Goal: Task Accomplishment & Management: Manage account settings

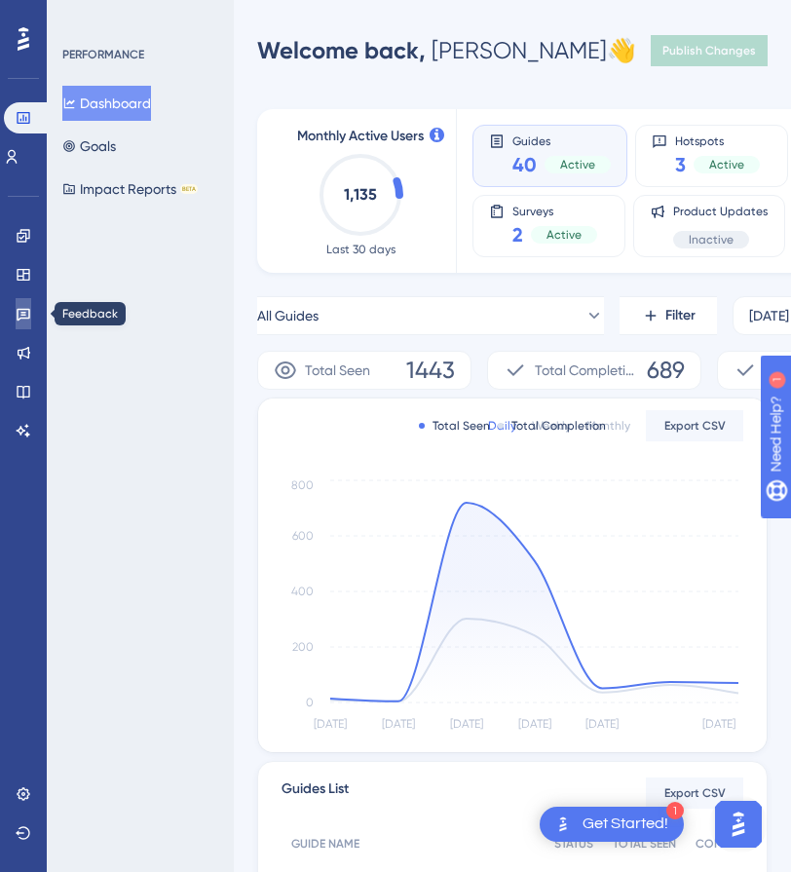
click at [23, 314] on icon at bounding box center [24, 314] width 16 height 16
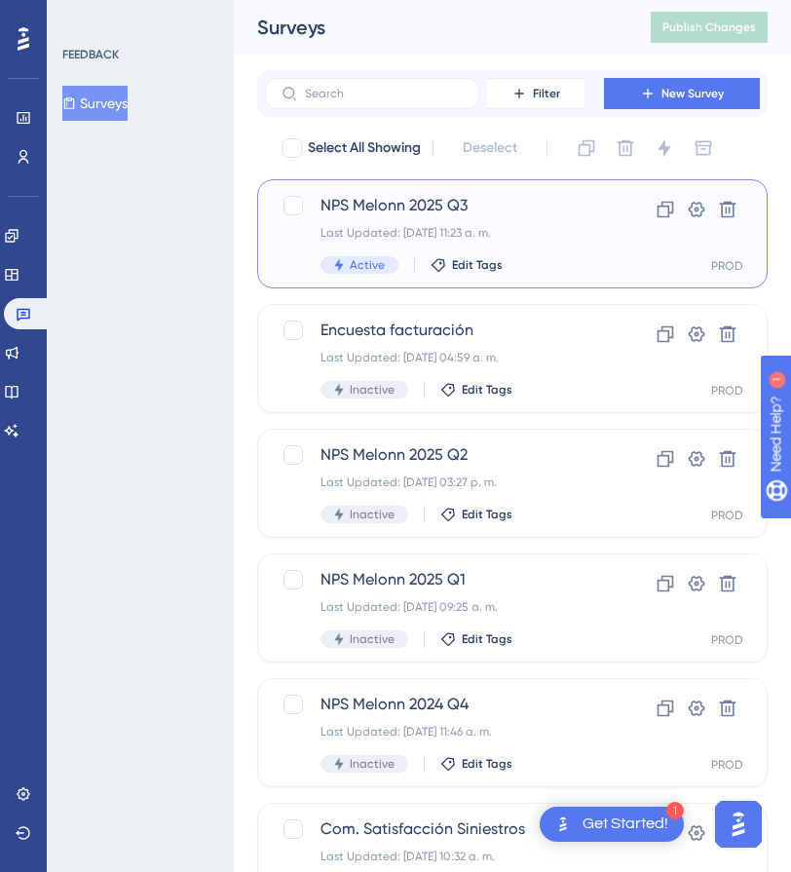
click at [403, 202] on span "NPS Melonn 2025 Q3" at bounding box center [435, 205] width 228 height 23
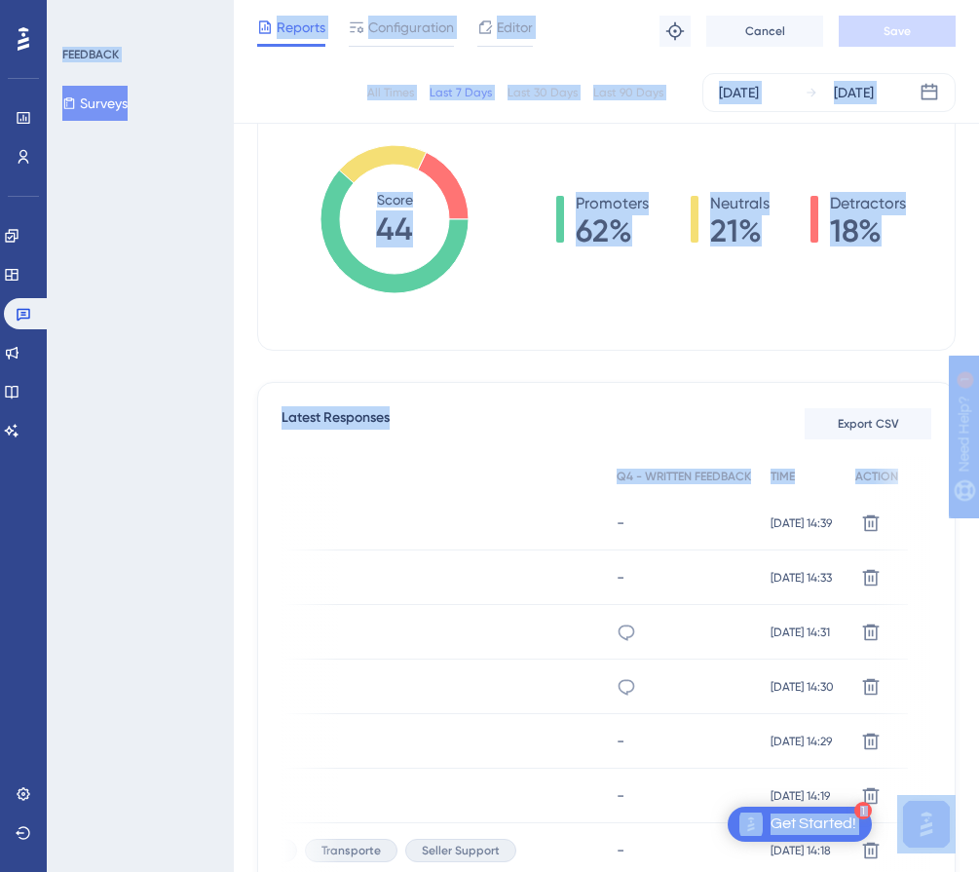
scroll to position [292, 15]
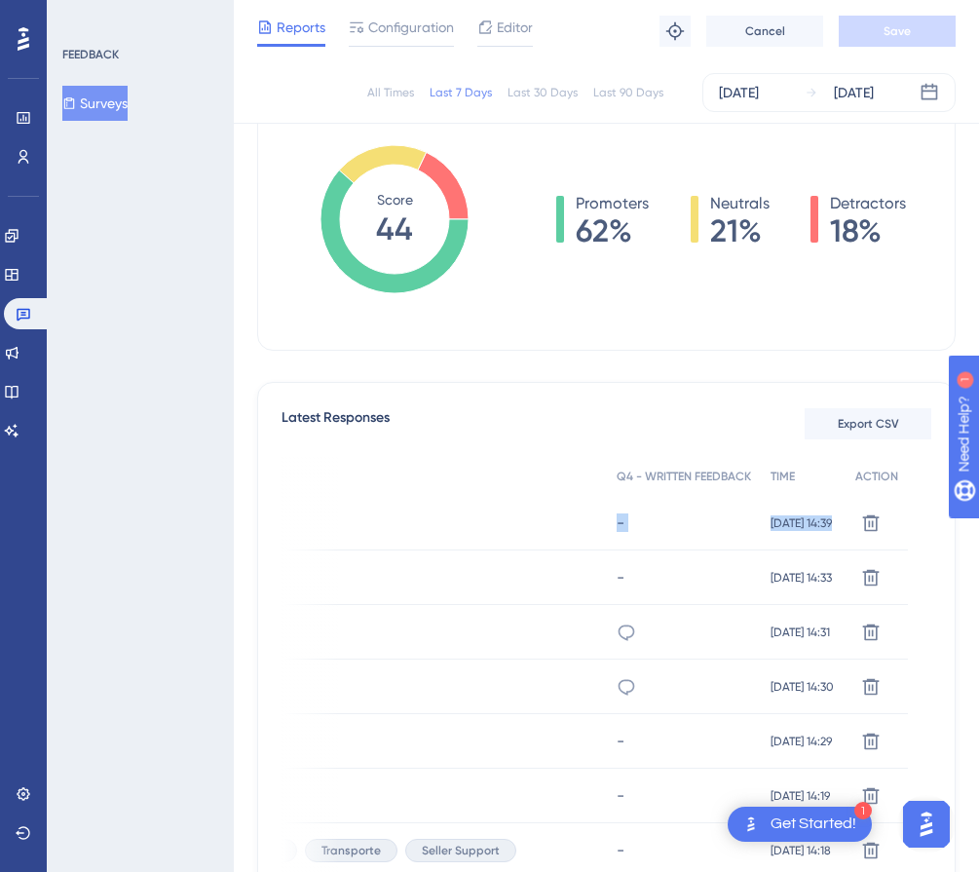
drag, startPoint x: 360, startPoint y: 519, endPoint x: 906, endPoint y: 547, distance: 547.3
click at [0, 0] on div "2258 2258 8 Transporte Seller Support - - [DATE] 14:39 [DATE] 14:39 Delete" at bounding box center [0, 0] width 0 height 0
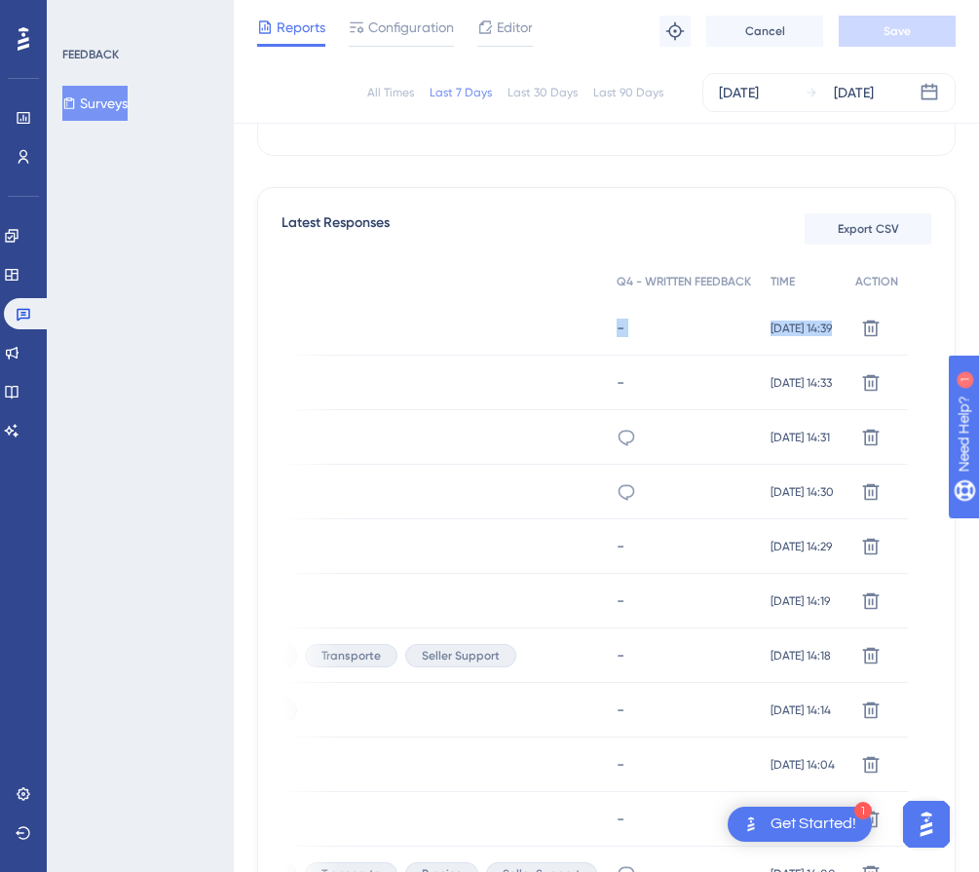
scroll to position [487, 0]
drag, startPoint x: 682, startPoint y: 482, endPoint x: 361, endPoint y: 488, distance: 321.6
click at [0, 0] on div "5298 5298 5 Ingreso de mercancía Seller Support - Se demoran mucho en dejar ing…" at bounding box center [0, 0] width 0 height 0
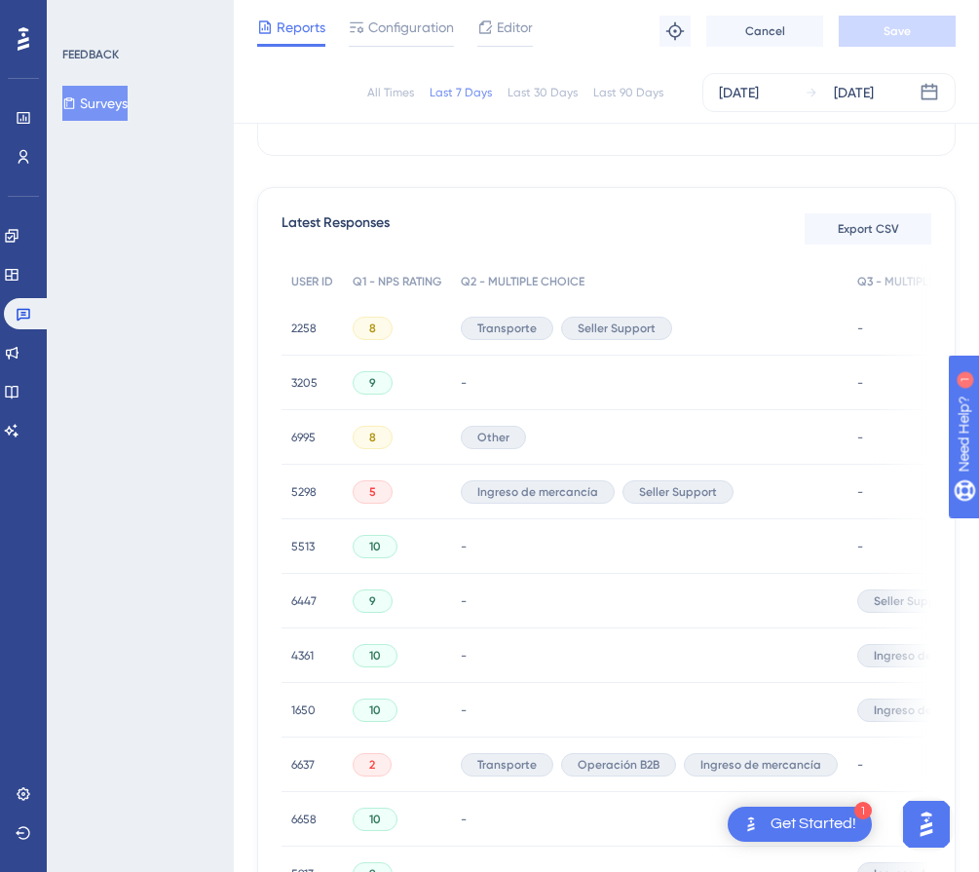
drag, startPoint x: 829, startPoint y: 434, endPoint x: 377, endPoint y: 436, distance: 452.1
click at [0, 0] on div "6995 6995 8 Other Hasta ahora va bien, en 1 mes les doy otro opinion. - llevo 1…" at bounding box center [0, 0] width 0 height 0
click at [604, 238] on div "Latest Responses Export CSV" at bounding box center [607, 228] width 650 height 35
click at [415, 325] on div "8" at bounding box center [397, 328] width 108 height 55
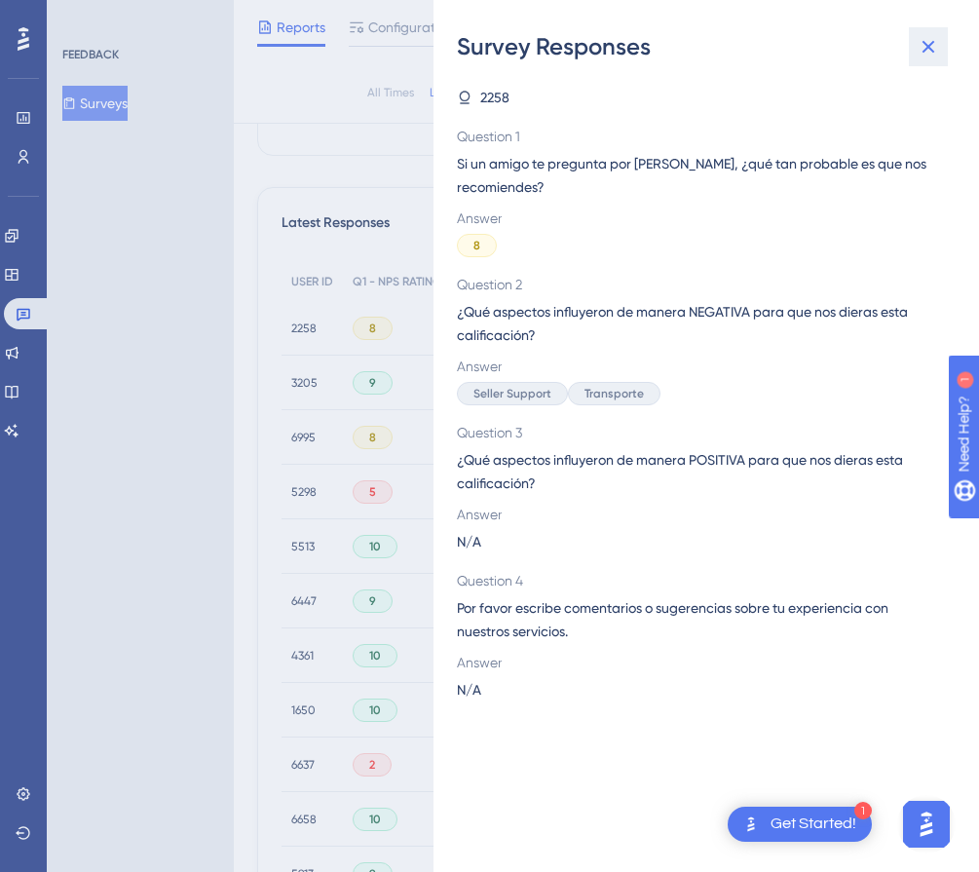
click at [929, 43] on icon at bounding box center [928, 46] width 23 height 23
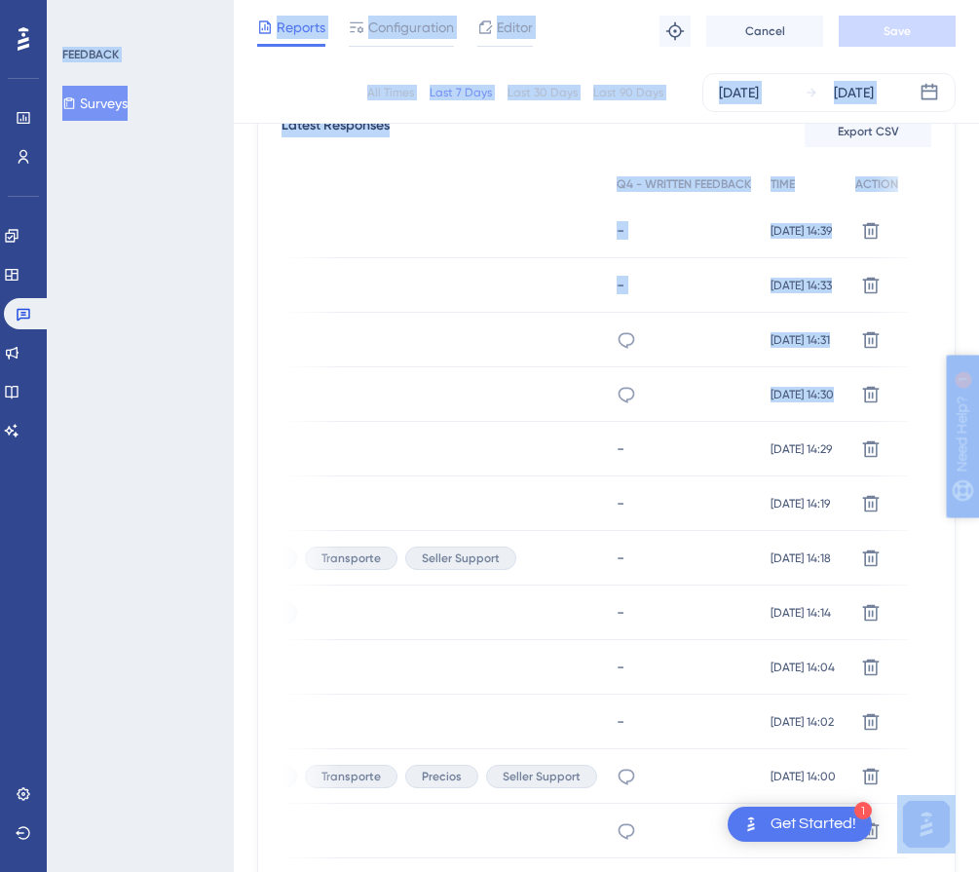
scroll to position [585, 15]
drag, startPoint x: 485, startPoint y: 450, endPoint x: 827, endPoint y: 459, distance: 342.1
click at [0, 0] on div "5513 5513 10 - - - [DATE] 14:29 [DATE] 14:29 Delete" at bounding box center [0, 0] width 0 height 0
click at [19, 319] on icon at bounding box center [24, 315] width 14 height 13
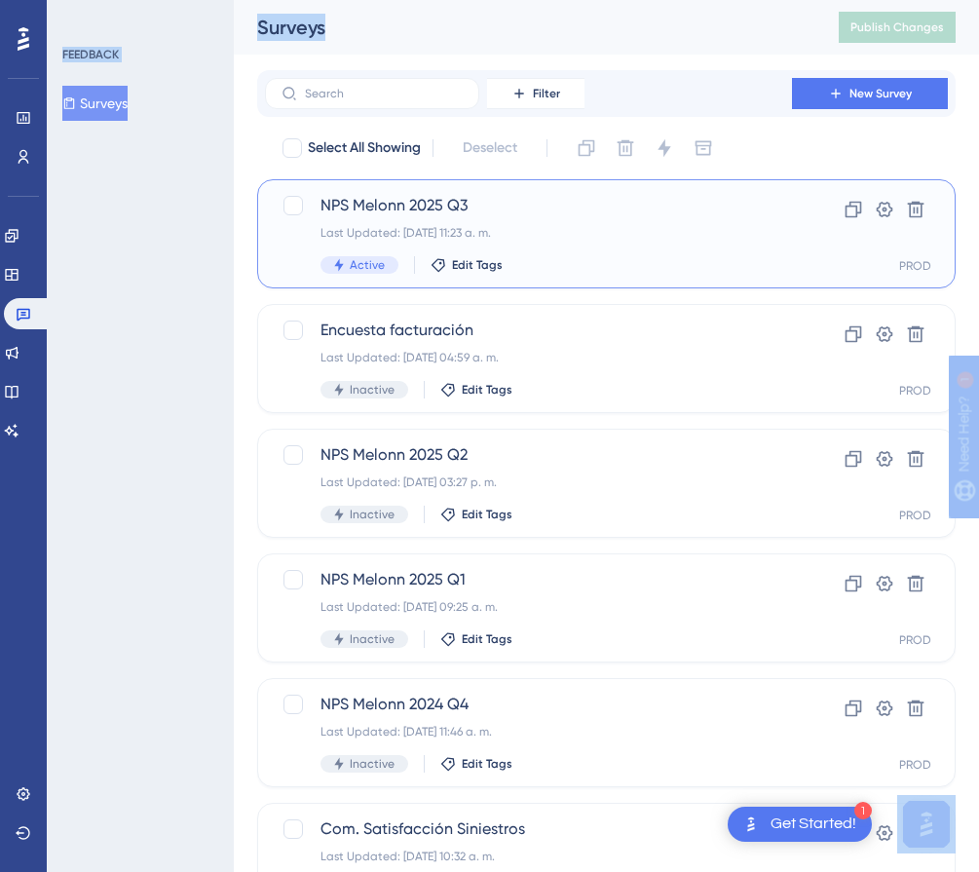
click at [494, 211] on span "NPS Melonn 2025 Q3" at bounding box center [529, 205] width 416 height 23
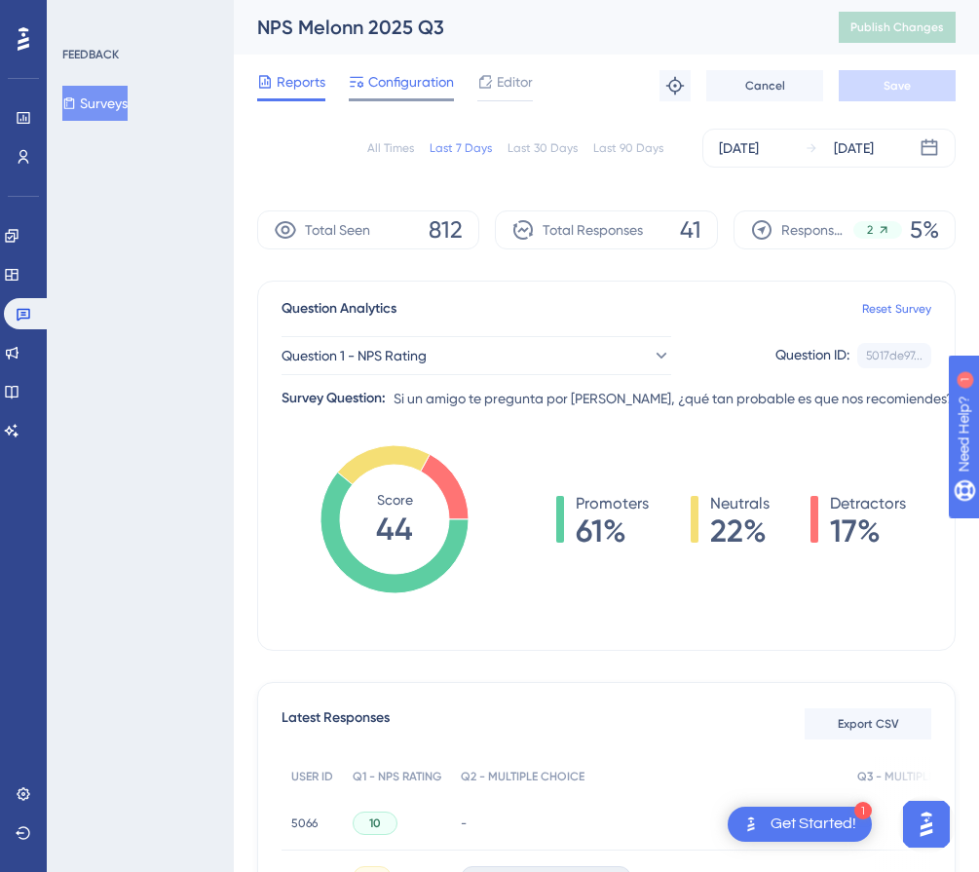
click at [414, 79] on span "Configuration" at bounding box center [411, 81] width 86 height 23
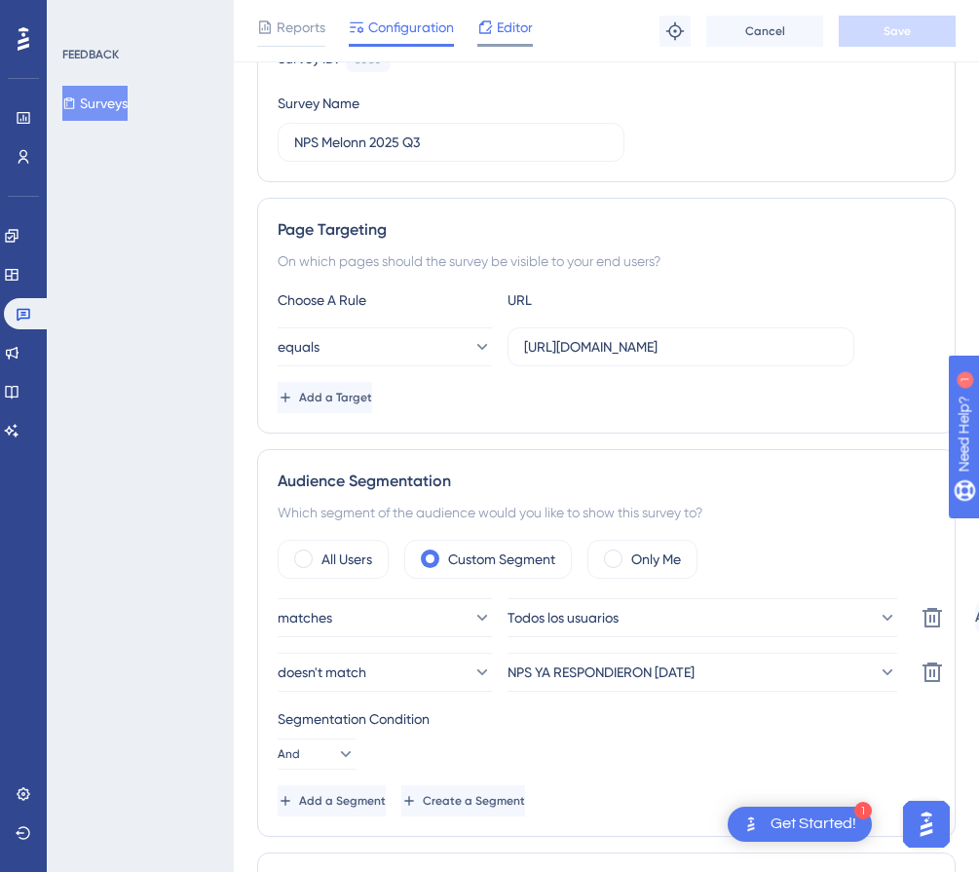
scroll to position [195, 0]
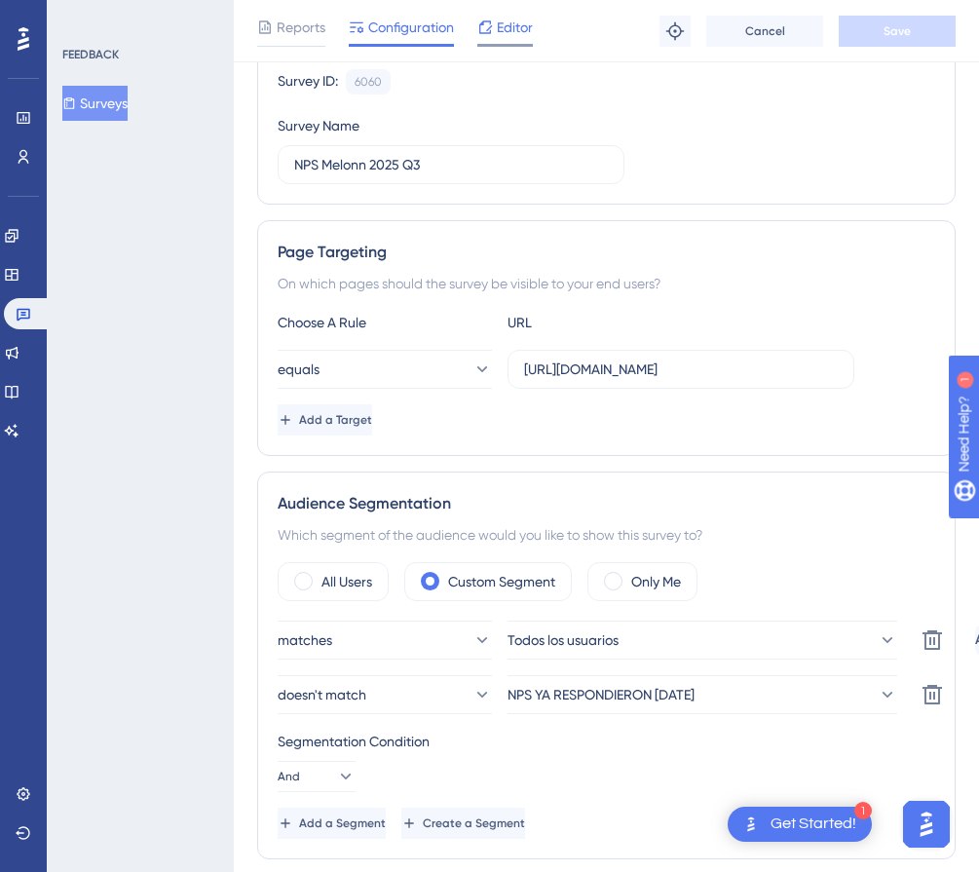
click at [511, 33] on span "Editor" at bounding box center [515, 27] width 36 height 23
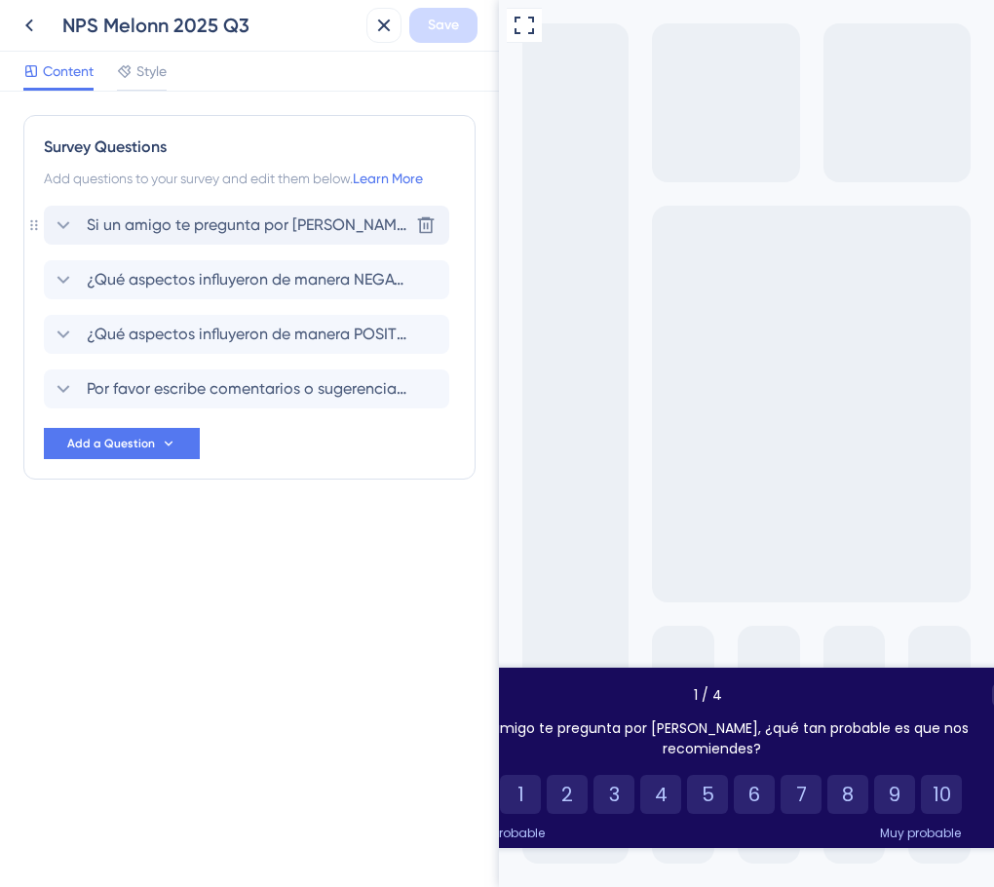
click at [288, 214] on span "Si un amigo te pregunta por [PERSON_NAME], ¿qué tan probable es que nos recomie…" at bounding box center [248, 224] width 322 height 23
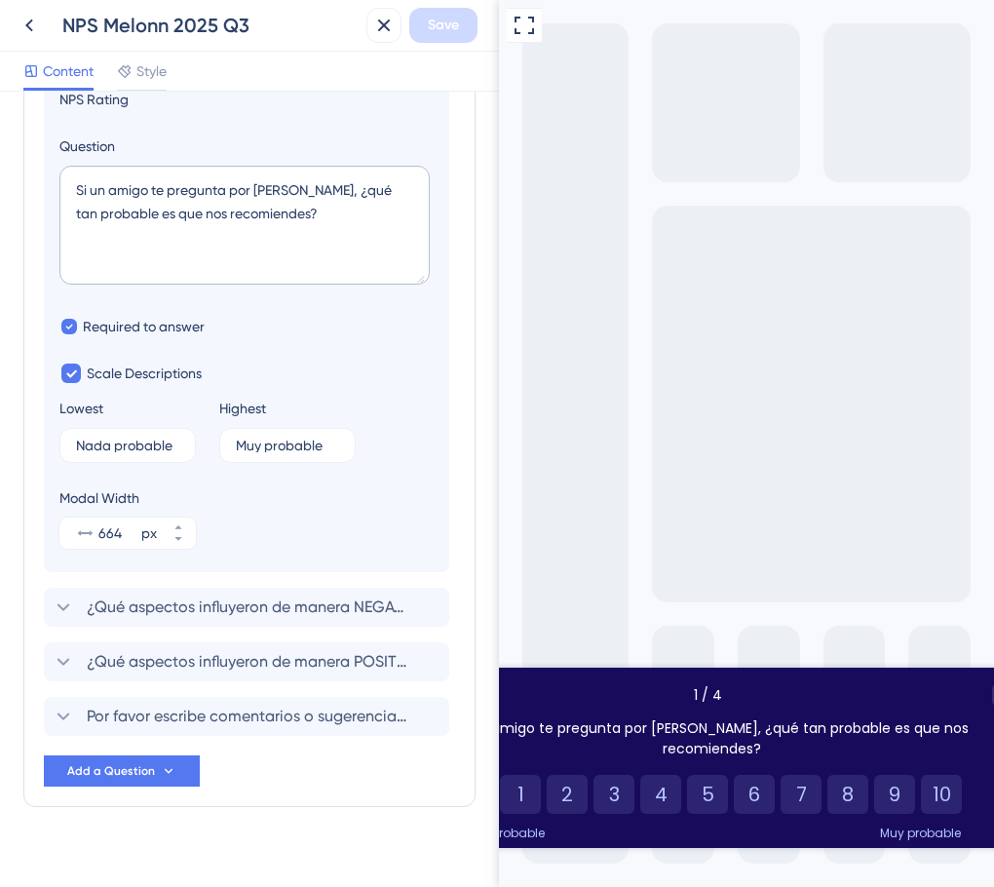
scroll to position [257, 0]
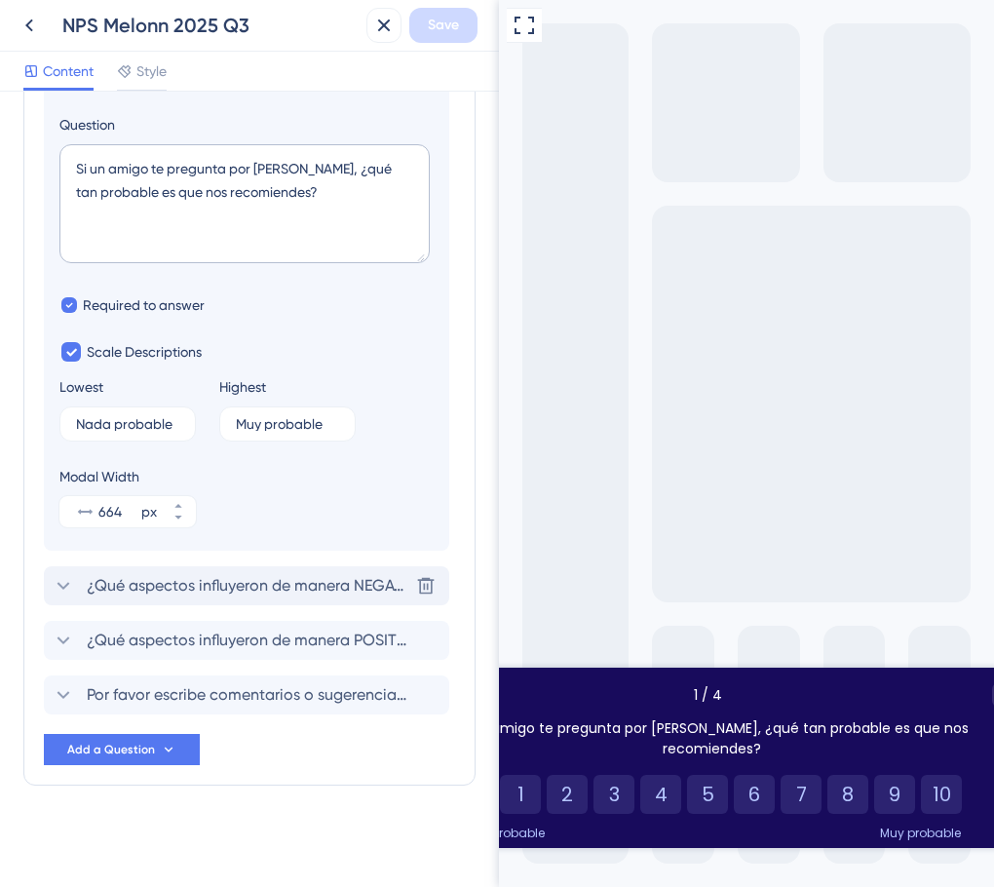
click at [248, 591] on span "¿Qué aspectos influyeron de manera NEGATIVA para que nos dieras esta calificaci…" at bounding box center [248, 585] width 322 height 23
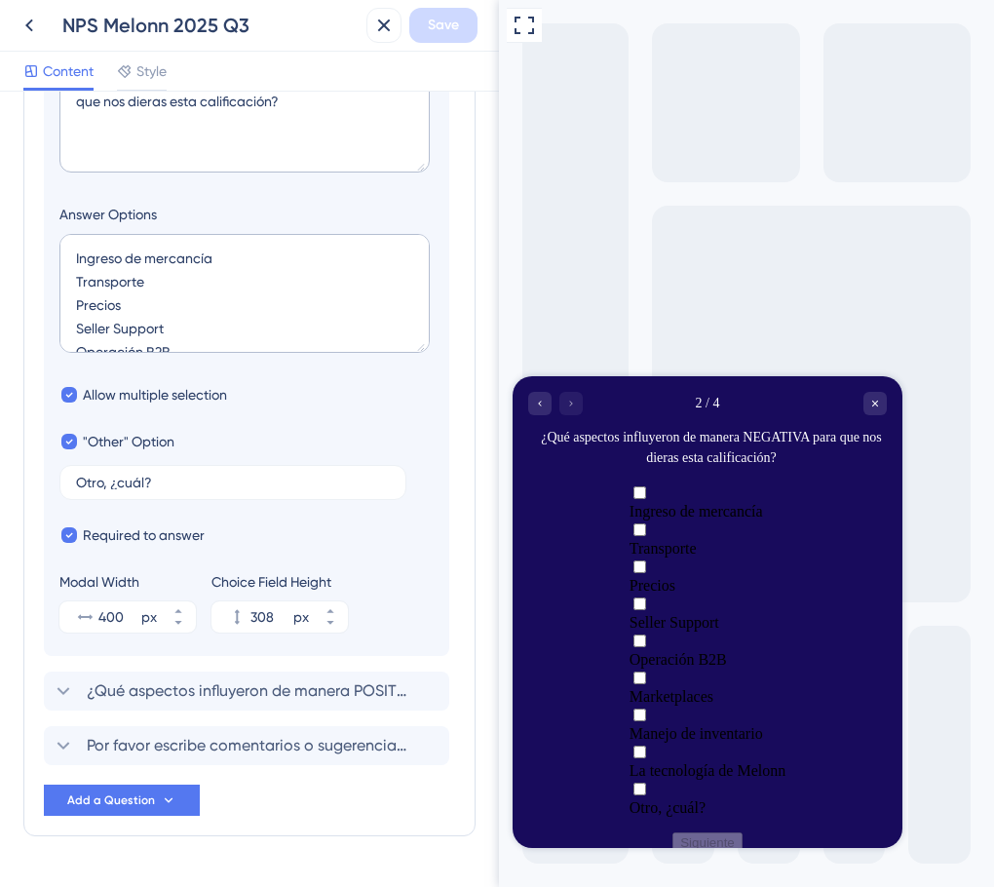
scroll to position [453, 0]
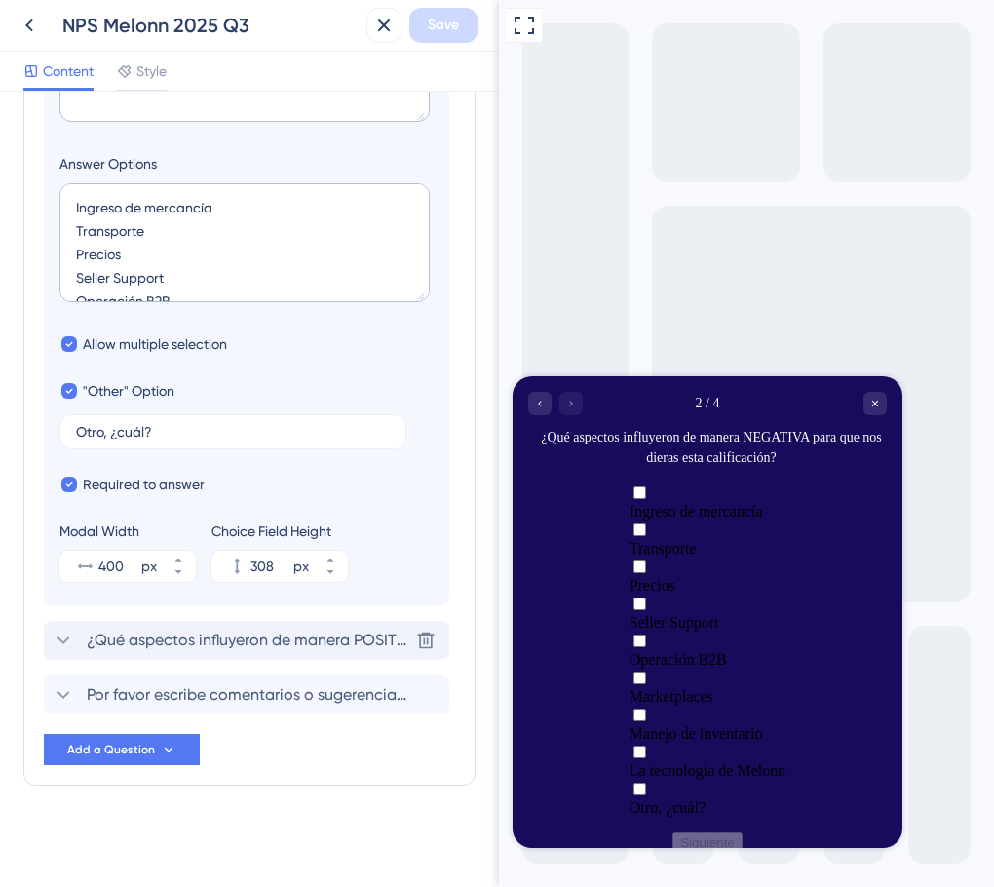
click at [188, 647] on span "¿Qué aspectos influyeron de manera POSITIVA para que nos dieras esta calificaci…" at bounding box center [248, 640] width 322 height 23
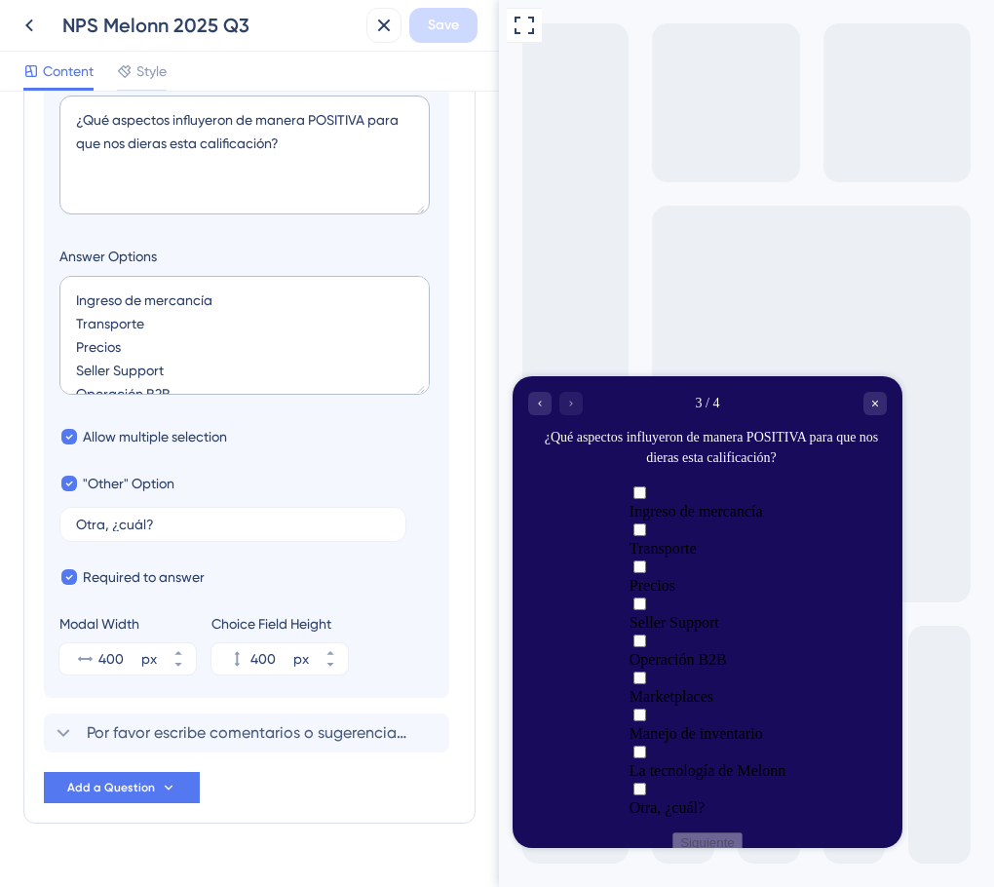
scroll to position [418, 0]
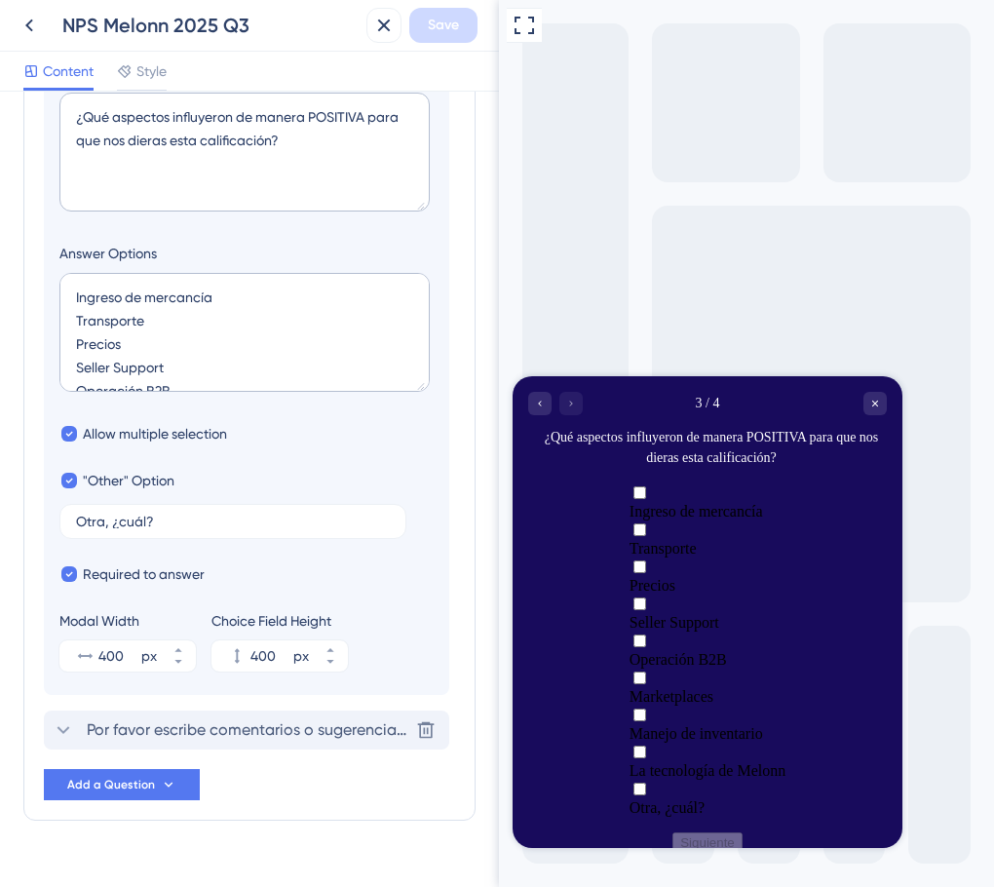
click at [184, 728] on span "Por favor escribe comentarios o sugerencias sobre tu experiencia con nuestros s…" at bounding box center [248, 729] width 322 height 23
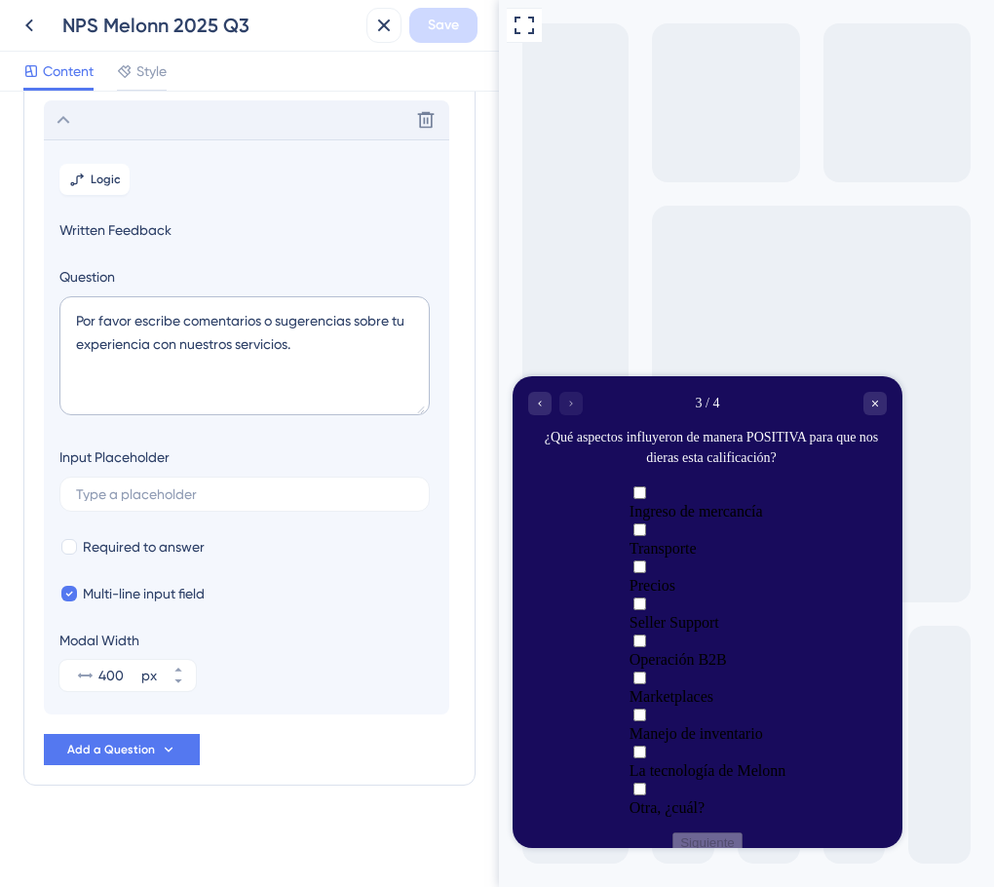
scroll to position [269, 0]
